Goal: Check status: Check status

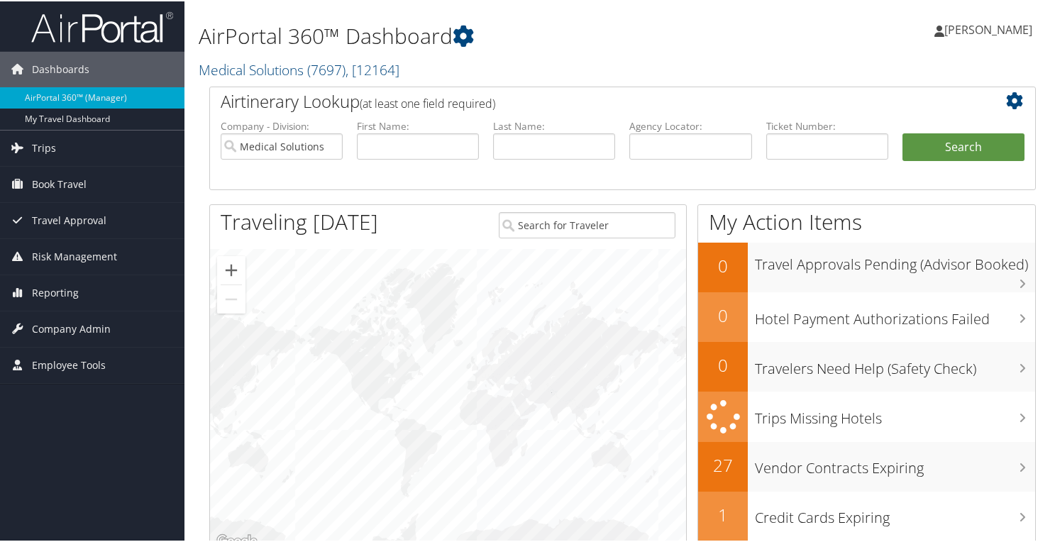
click at [530, 40] on h1 "AirPortal 360™ Dashboard" at bounding box center [481, 35] width 565 height 30
click at [963, 30] on span "[PERSON_NAME]" at bounding box center [988, 29] width 88 height 16
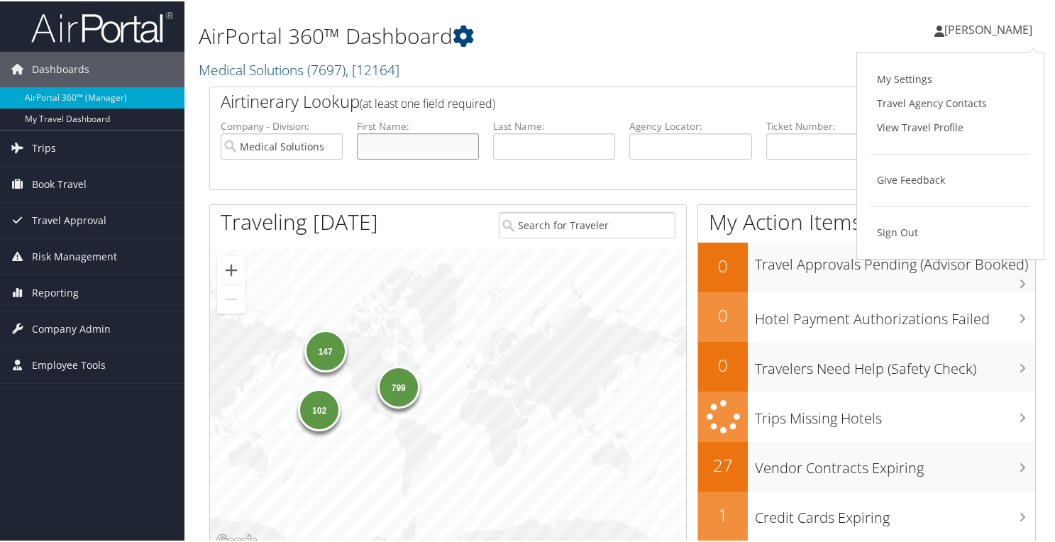
click at [409, 150] on input "text" at bounding box center [418, 145] width 122 height 26
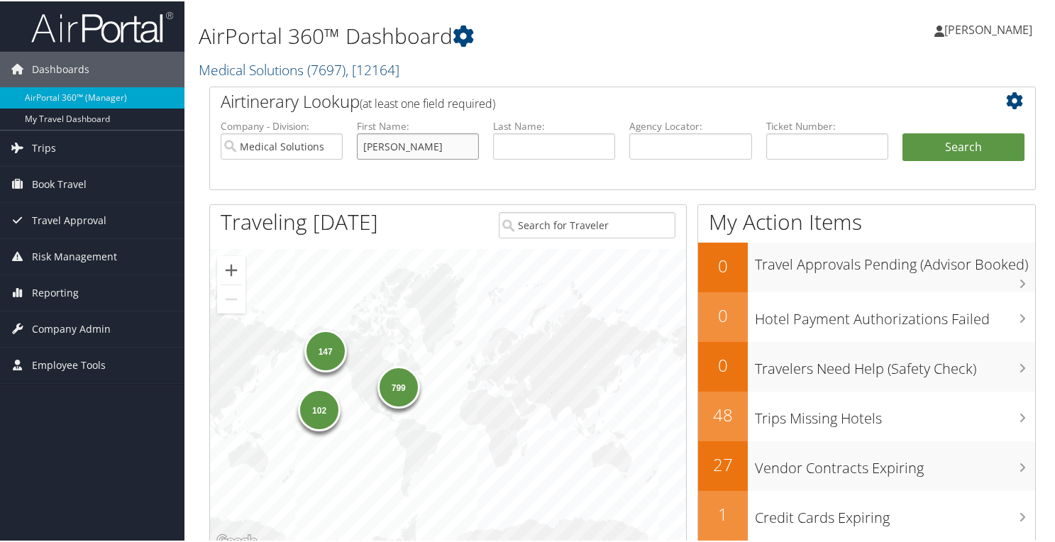
type input "caroline"
type input "swanson"
click at [902, 132] on button "Search" at bounding box center [963, 146] width 122 height 28
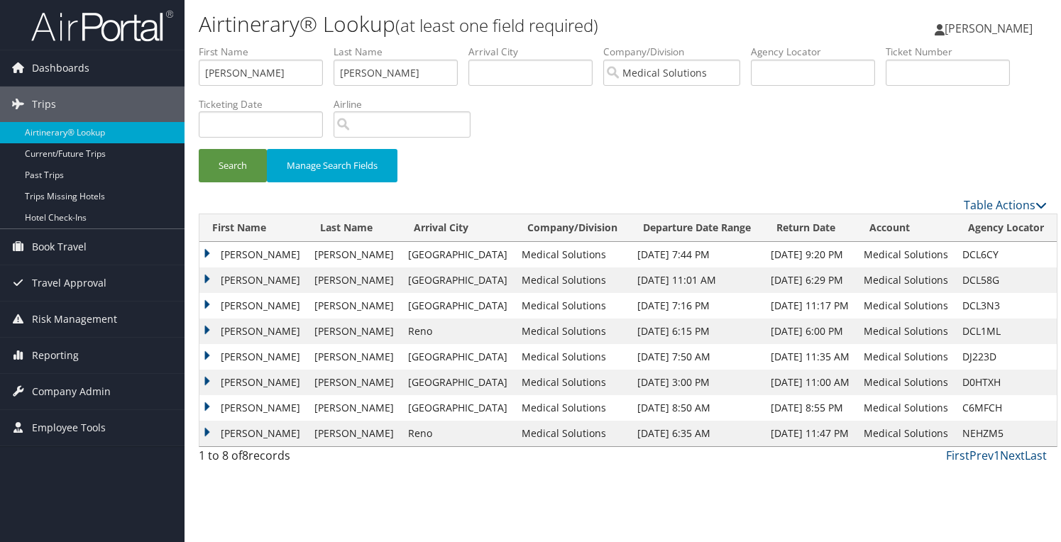
click at [216, 254] on td "CAROLINE" at bounding box center [253, 255] width 108 height 26
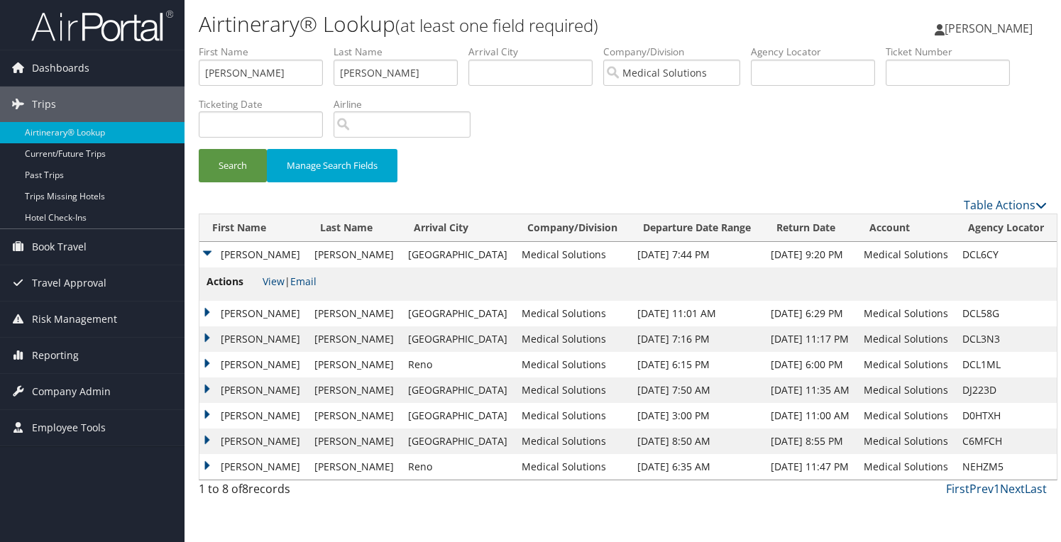
click at [228, 316] on td "CAROLINE" at bounding box center [253, 314] width 108 height 26
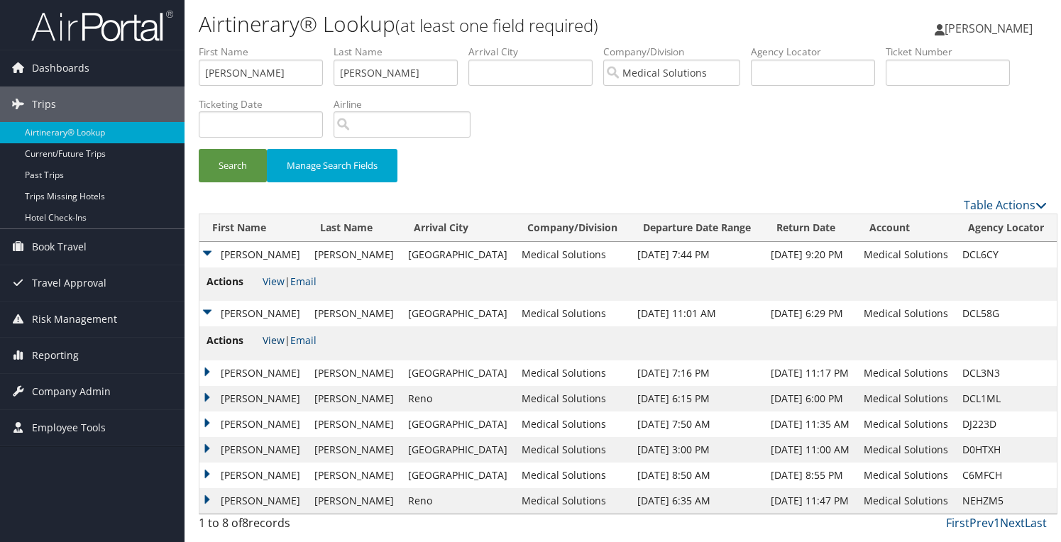
click at [263, 335] on link "View" at bounding box center [274, 339] width 22 height 13
click at [995, 31] on span "[PERSON_NAME]" at bounding box center [988, 29] width 88 height 16
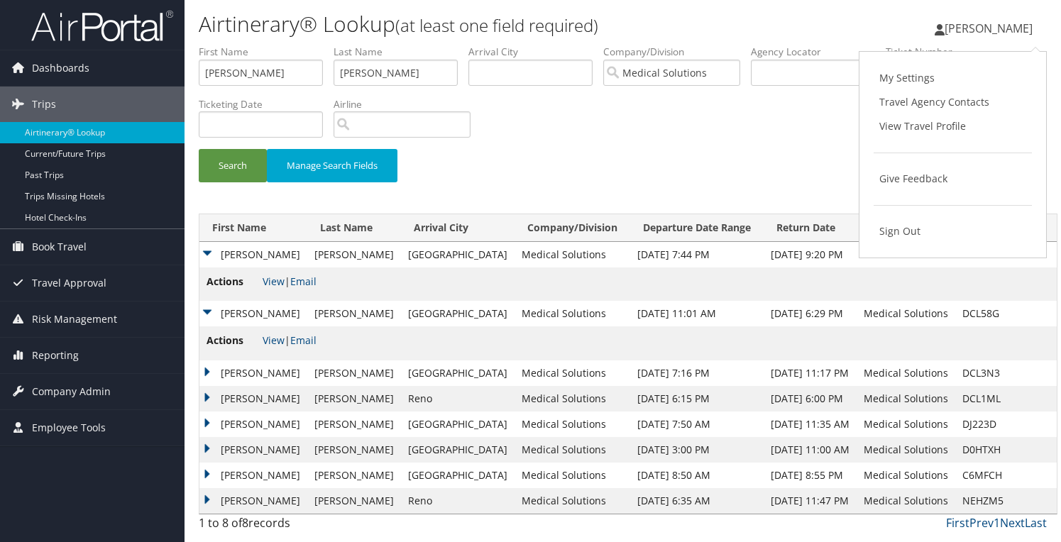
click at [697, 139] on div "Search Manage Search Fields" at bounding box center [622, 121] width 869 height 152
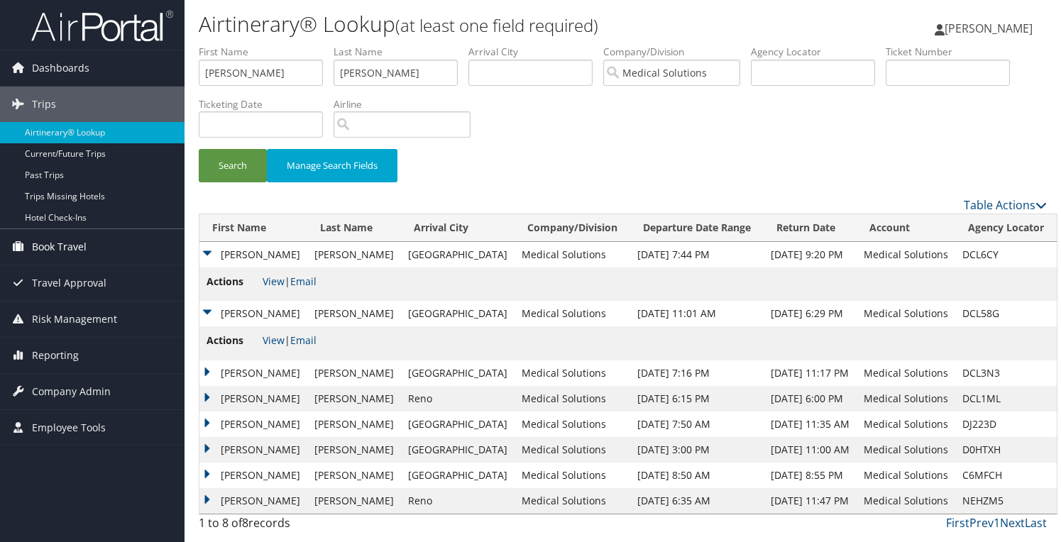
click at [81, 246] on span "Book Travel" at bounding box center [59, 246] width 55 height 35
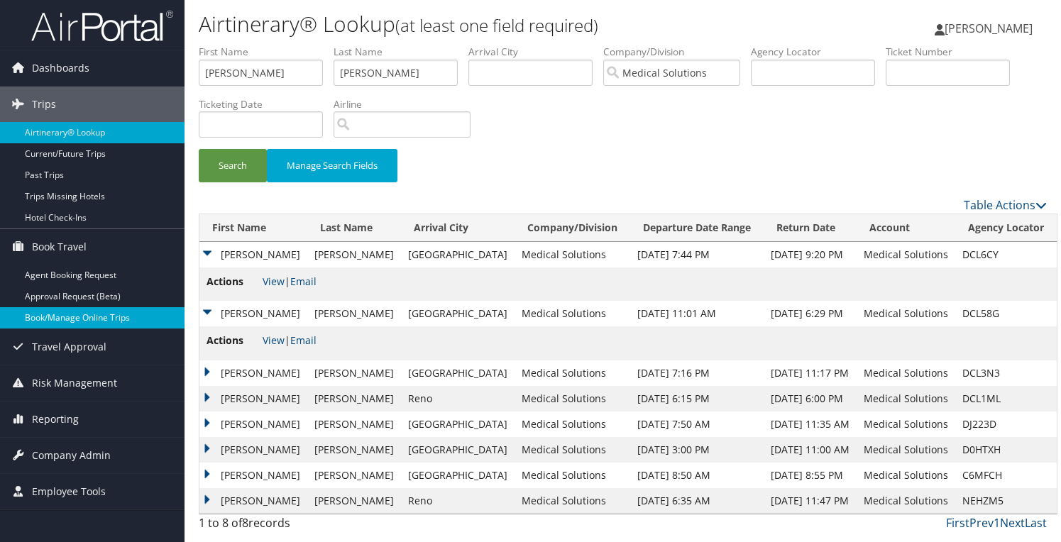
click at [82, 311] on link "Book/Manage Online Trips" at bounding box center [92, 317] width 184 height 21
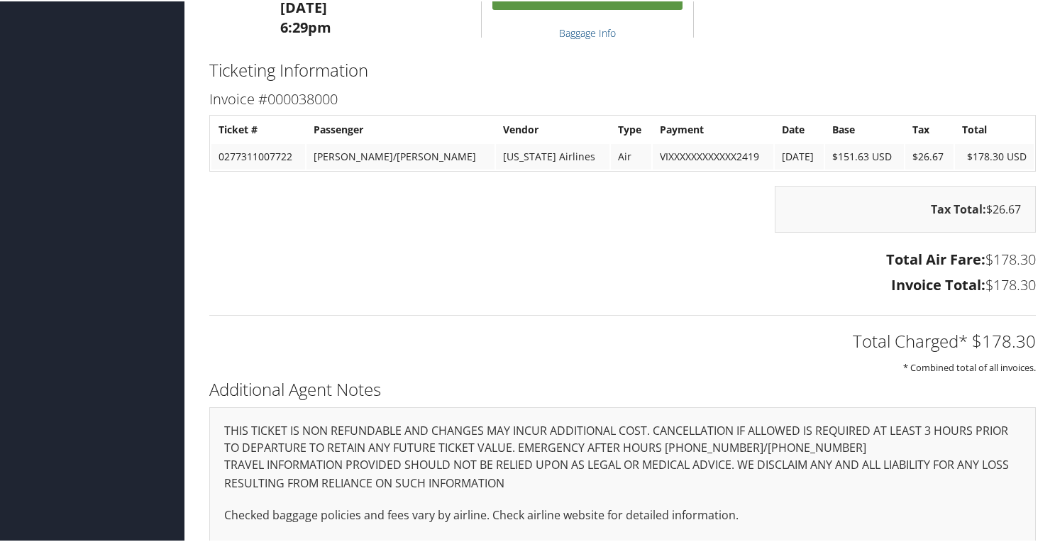
scroll to position [721, 0]
